Goal: Find specific page/section: Find specific page/section

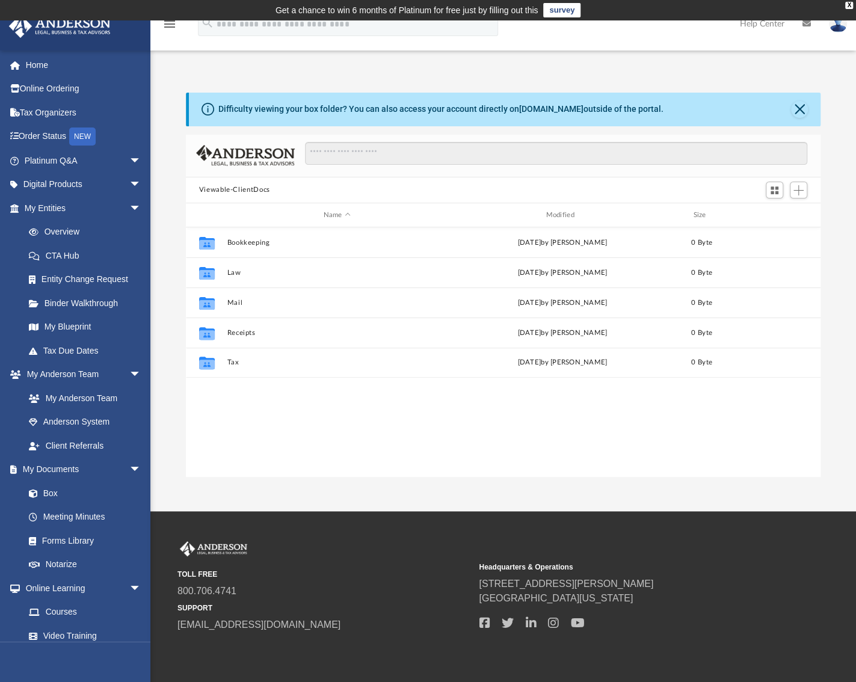
scroll to position [264, 626]
click at [48, 137] on link "Order Status NEW" at bounding box center [83, 137] width 151 height 25
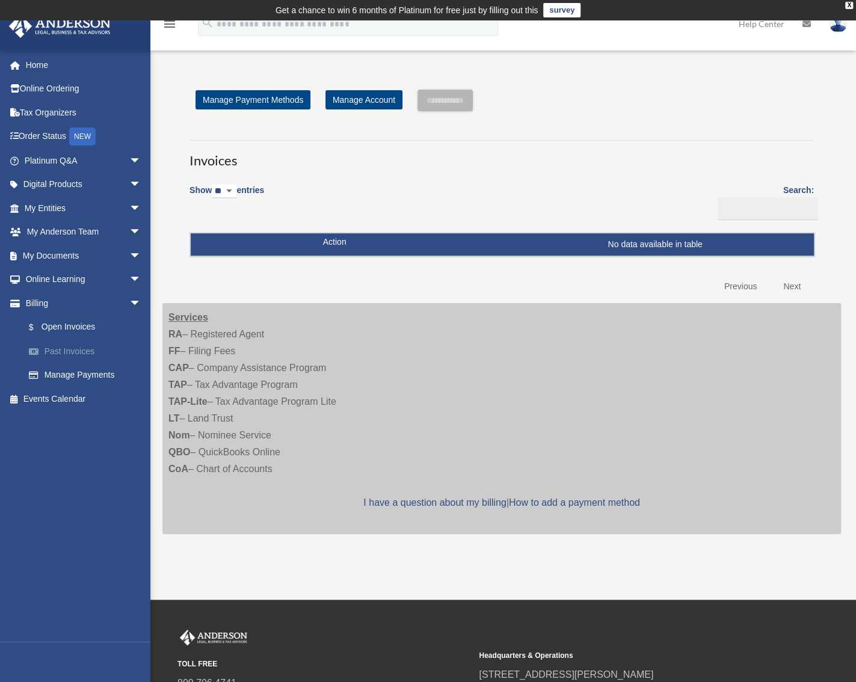
click at [61, 345] on link "Past Invoices" at bounding box center [88, 351] width 143 height 24
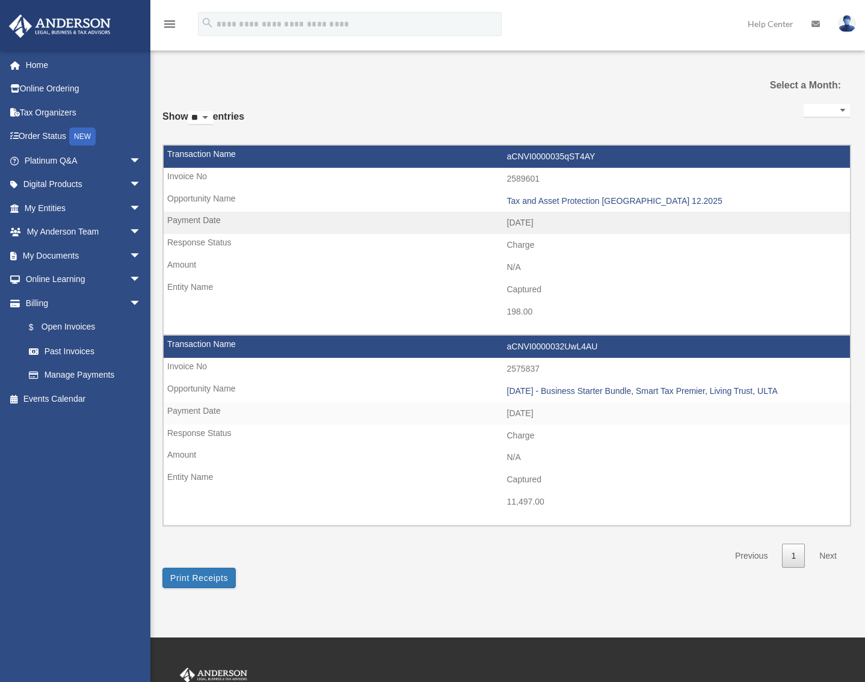
select select
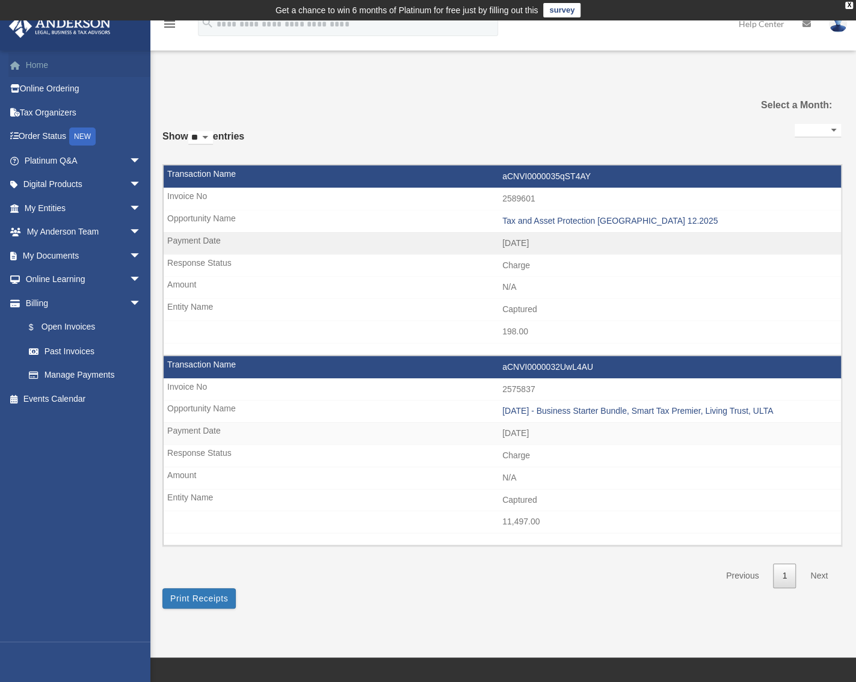
click at [42, 72] on link "Home" at bounding box center [83, 65] width 151 height 24
